Goal: Connect with others: Connect with other users

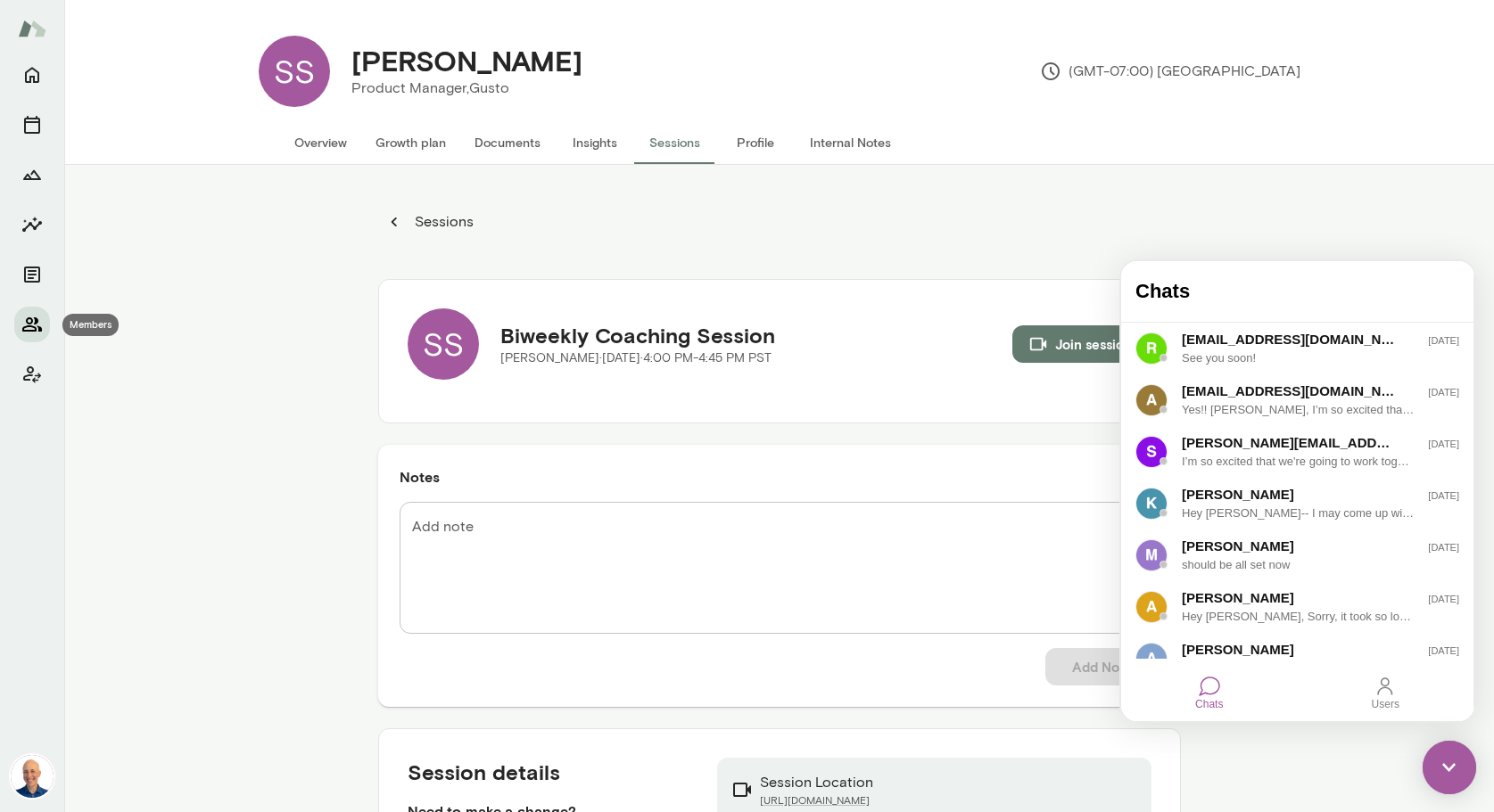
click at [32, 326] on icon "Members" at bounding box center [32, 324] width 20 height 14
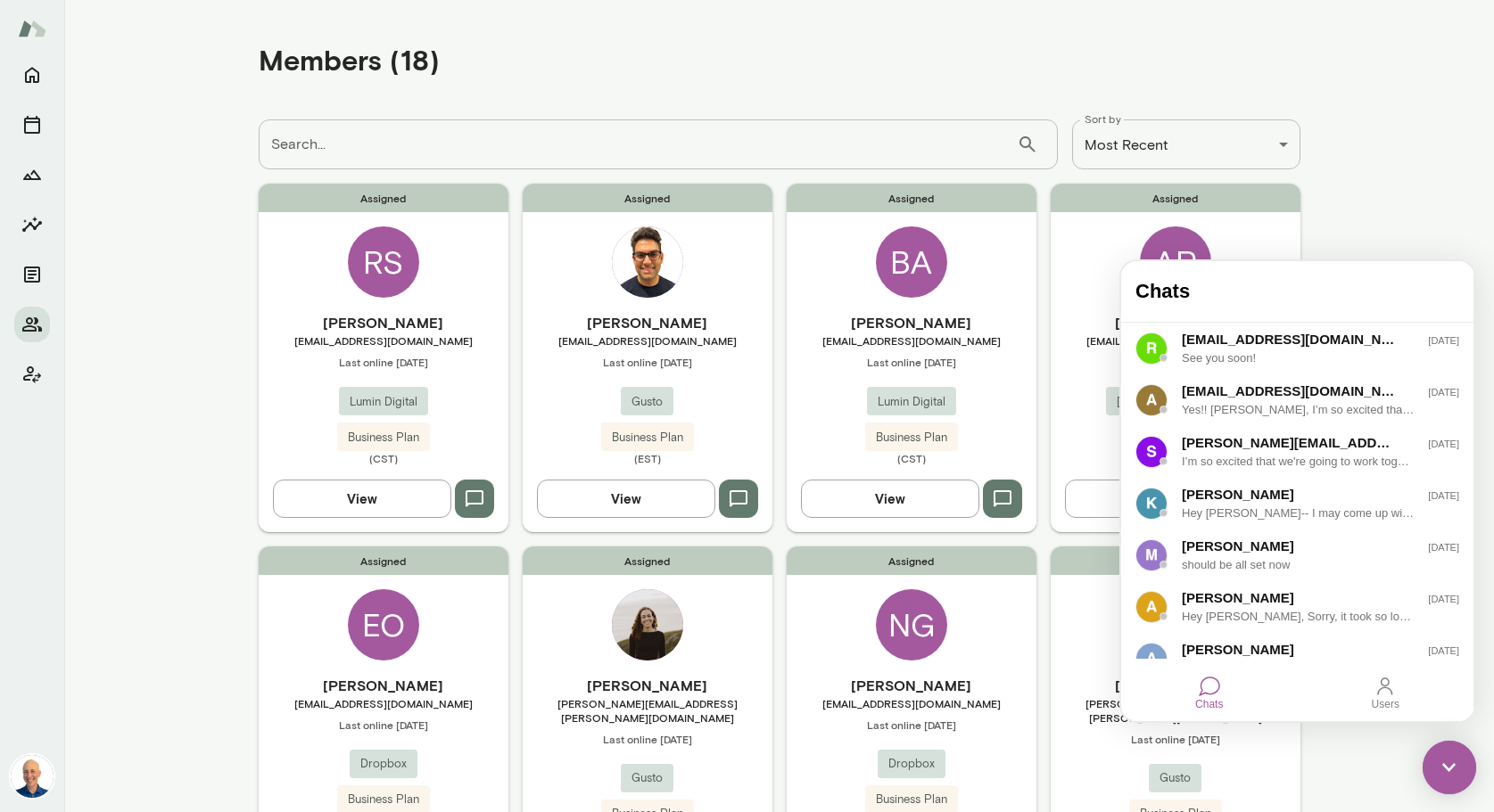
click at [1452, 771] on img at bounding box center [1449, 767] width 53 height 53
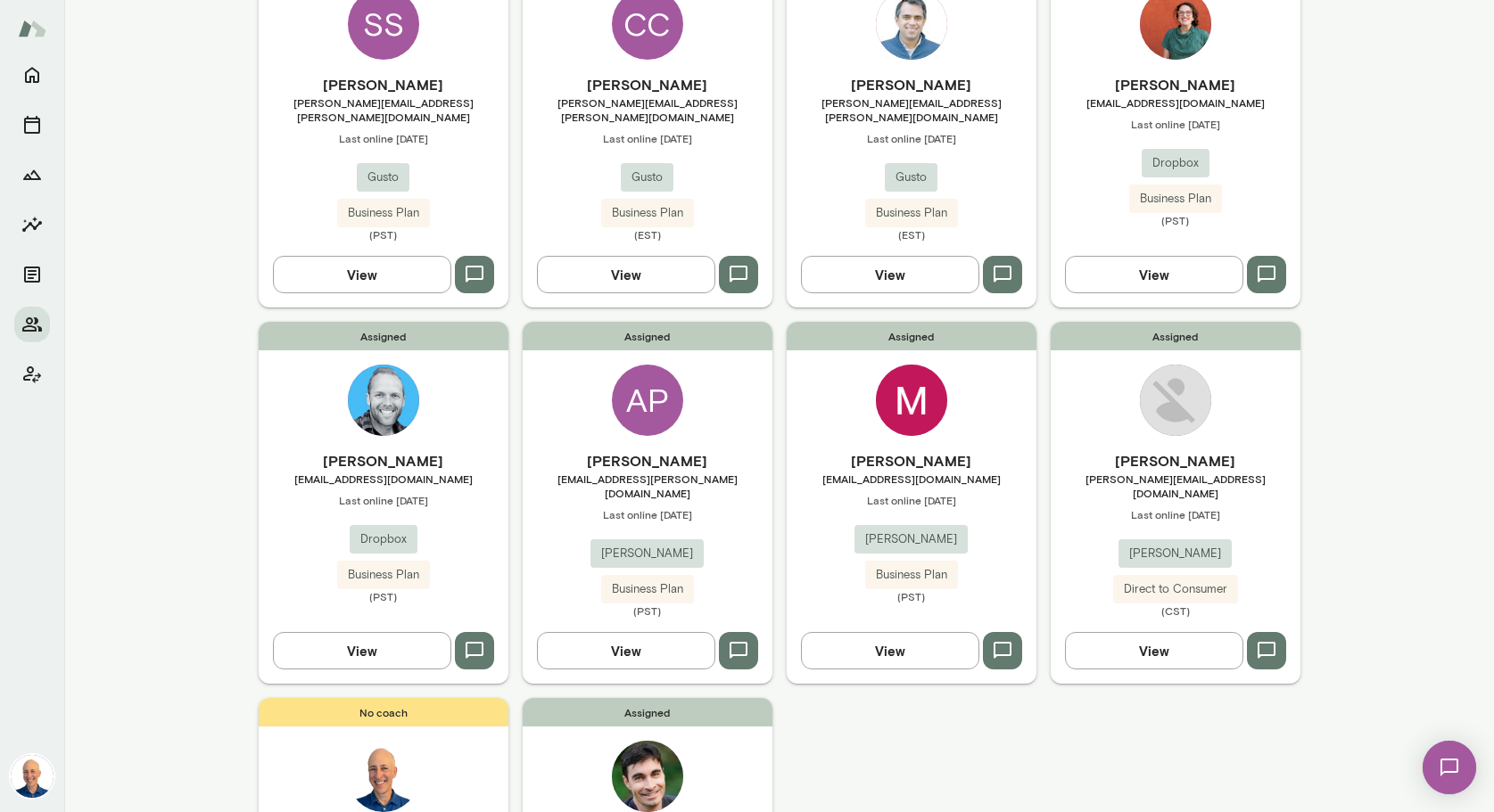
scroll to position [771, 0]
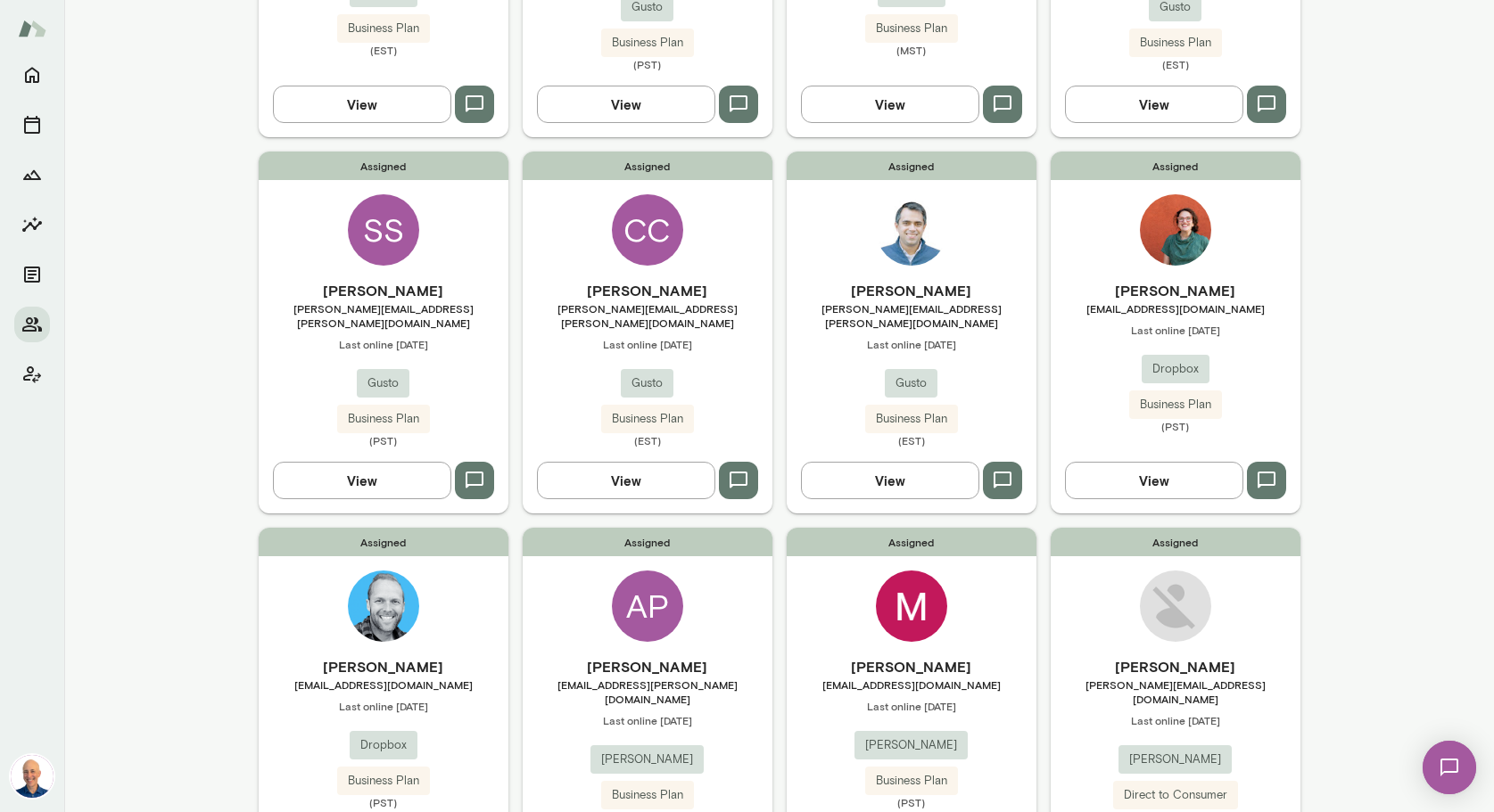
click at [982, 337] on span "Last online [DATE]" at bounding box center [911, 344] width 250 height 14
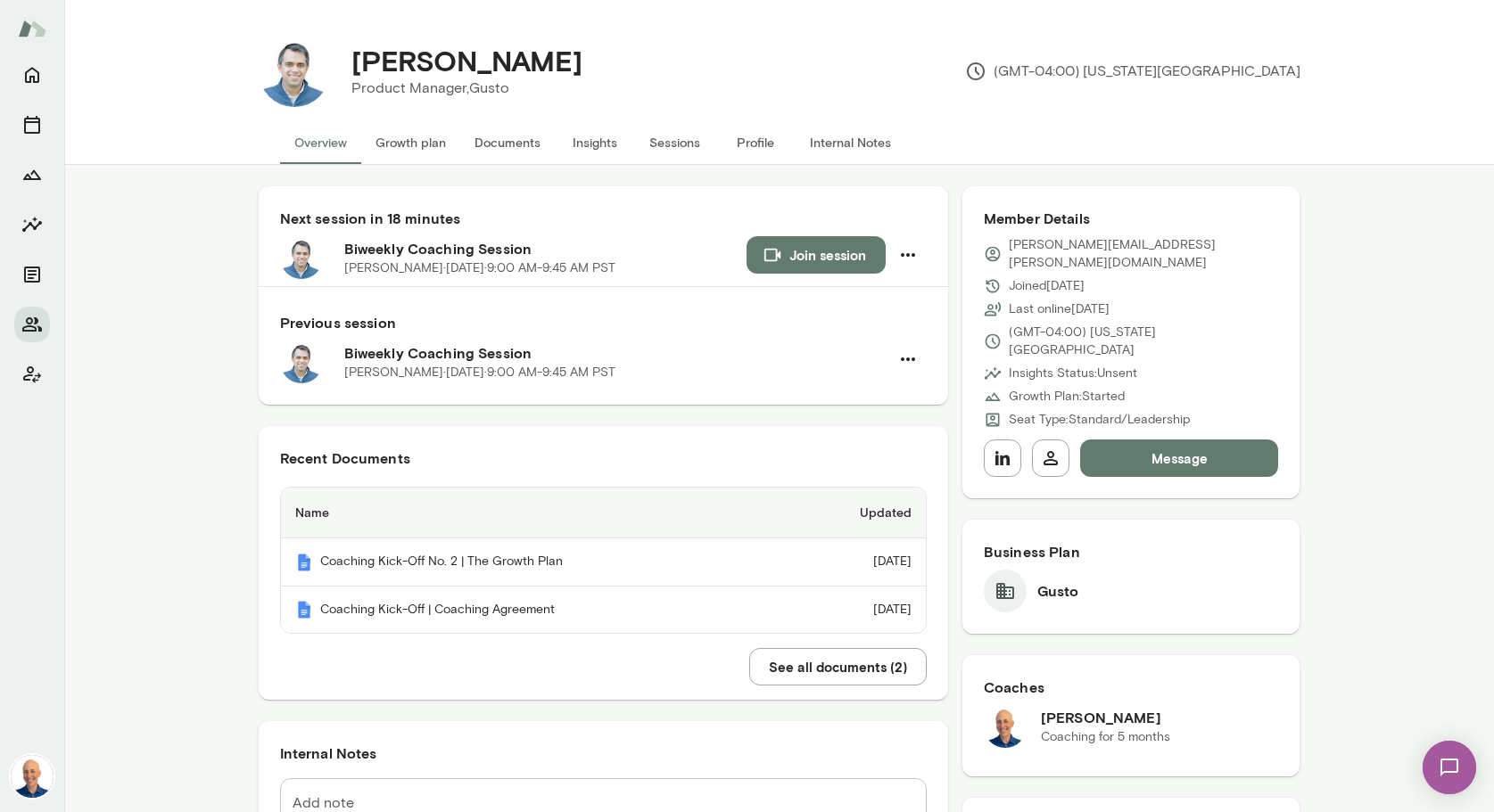
click at [816, 246] on button "Join session" at bounding box center [816, 255] width 139 height 38
